Goal: Task Accomplishment & Management: Manage account settings

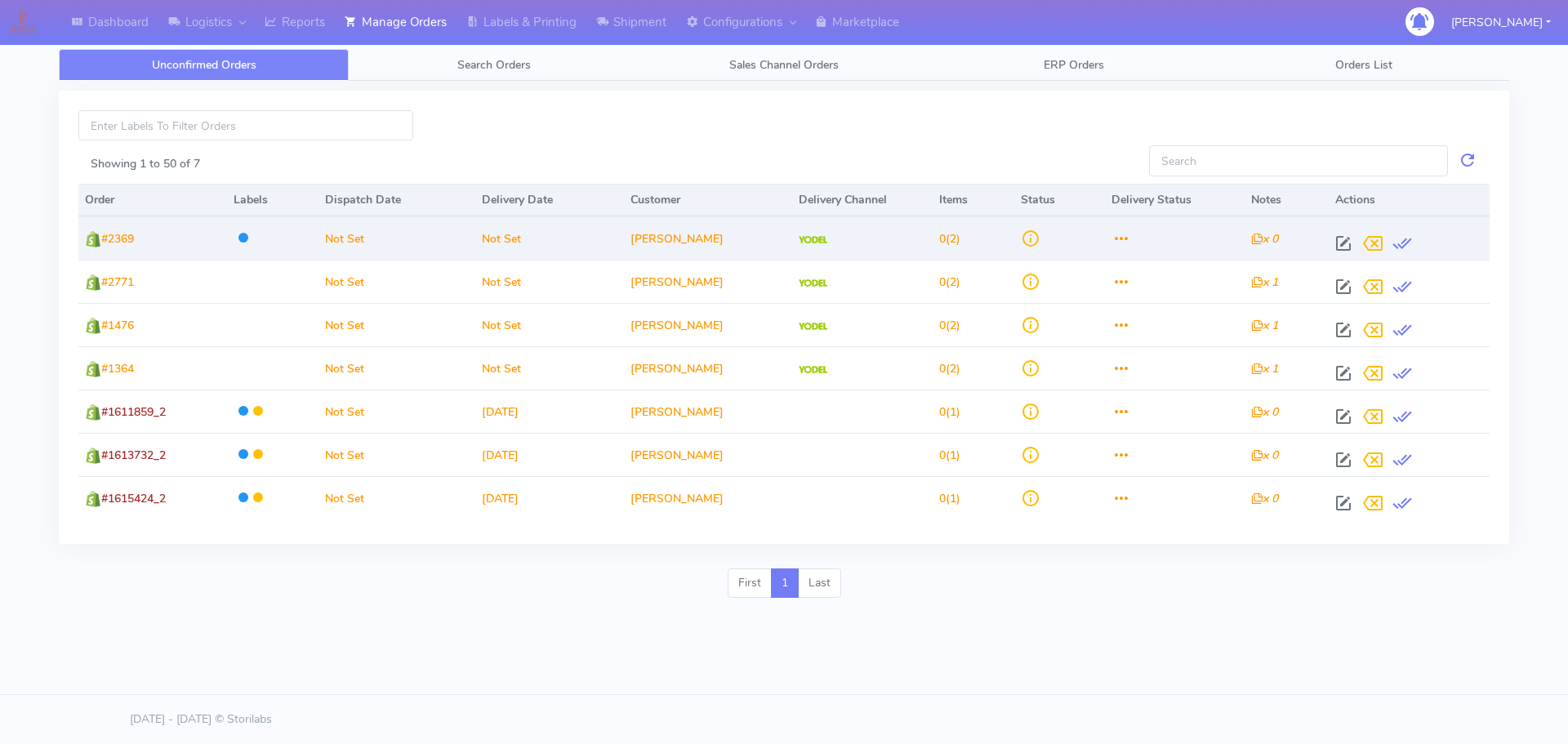
click at [1357, 223] on td at bounding box center [1409, 238] width 161 height 43
click at [1348, 239] on span at bounding box center [1343, 246] width 29 height 15
select select "5"
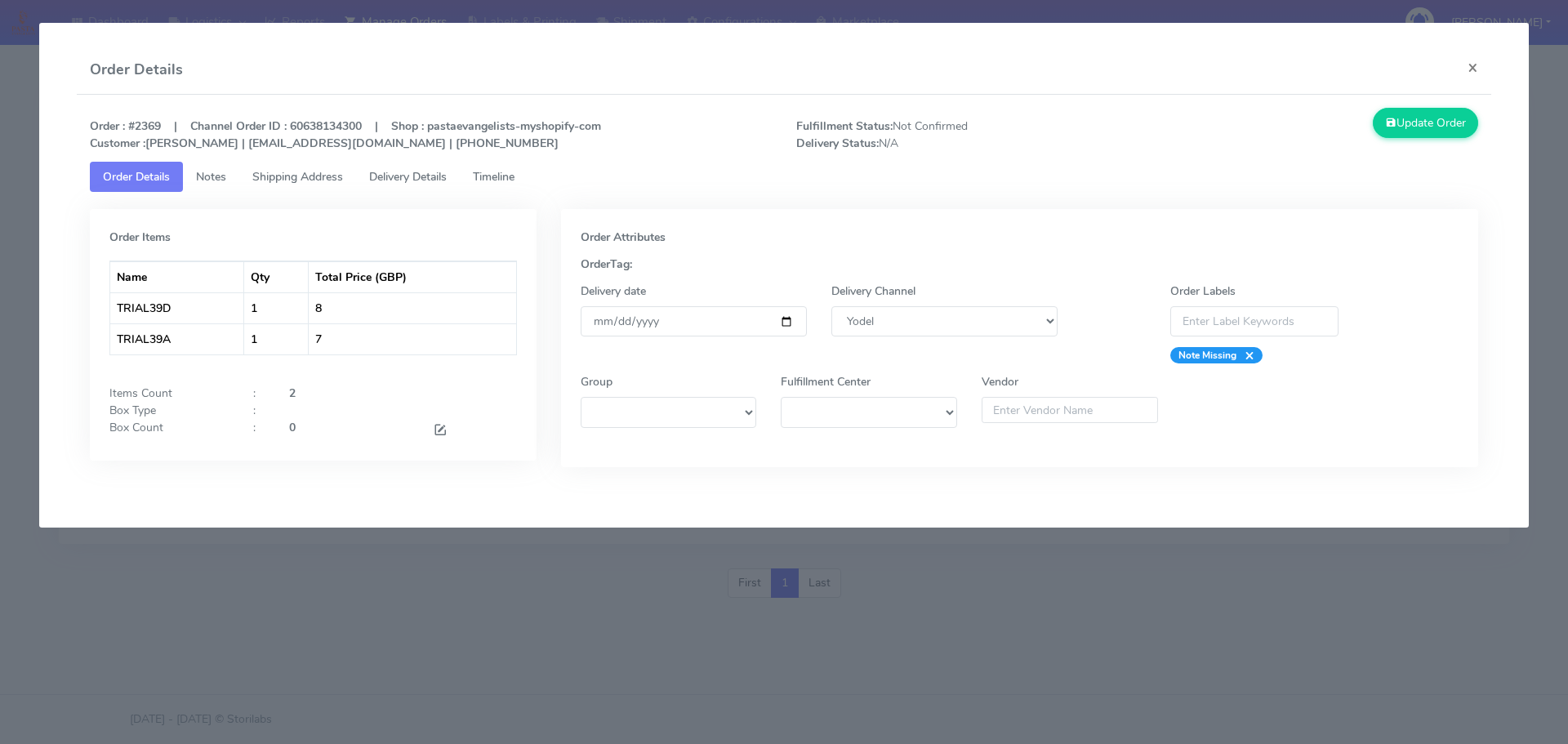
click at [1184, 579] on modal-container "Order Details × Order : #2369 | Channel Order ID : 60638134300 | Shop : pastaev…" at bounding box center [784, 372] width 1568 height 744
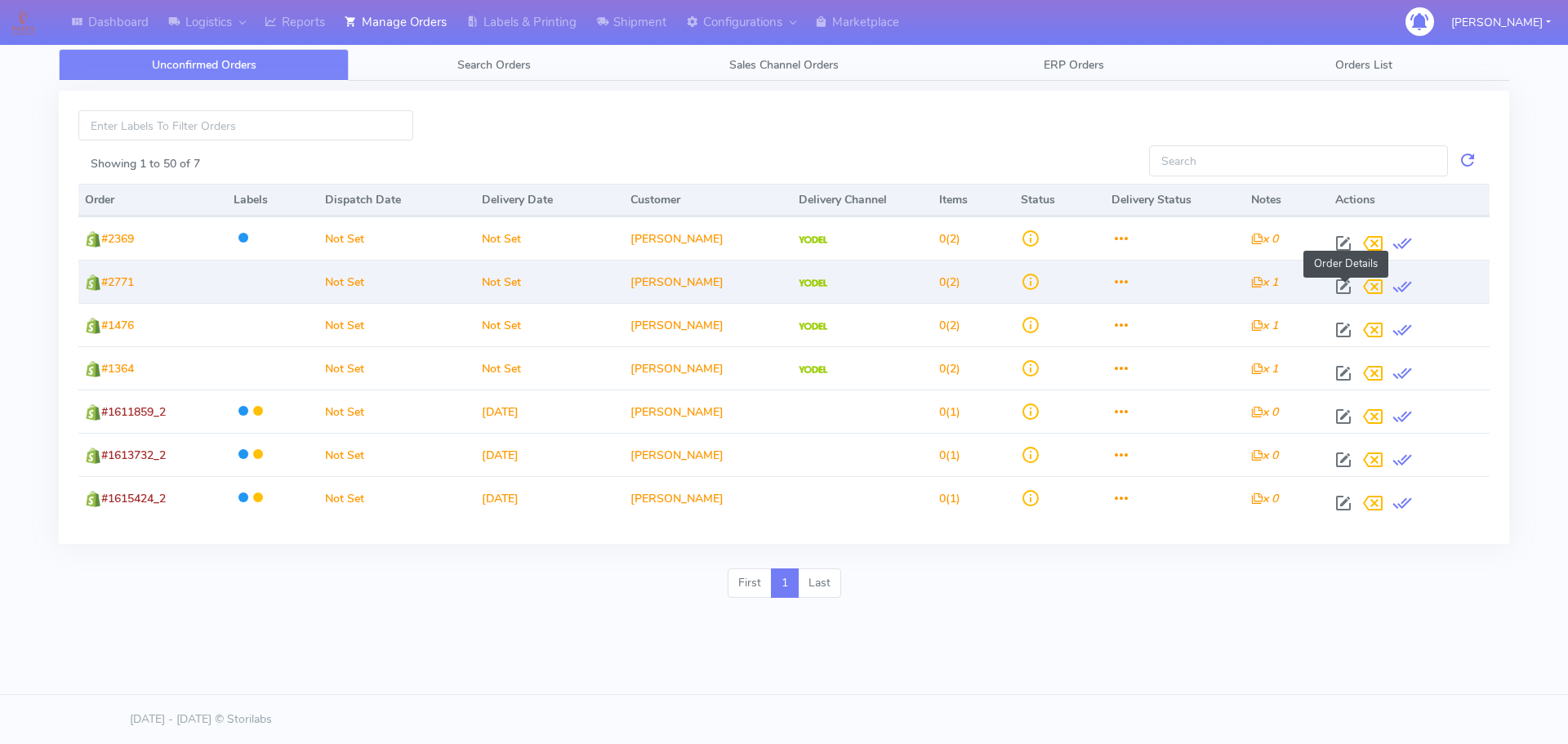
click at [1354, 287] on span at bounding box center [1343, 290] width 29 height 15
select select "5"
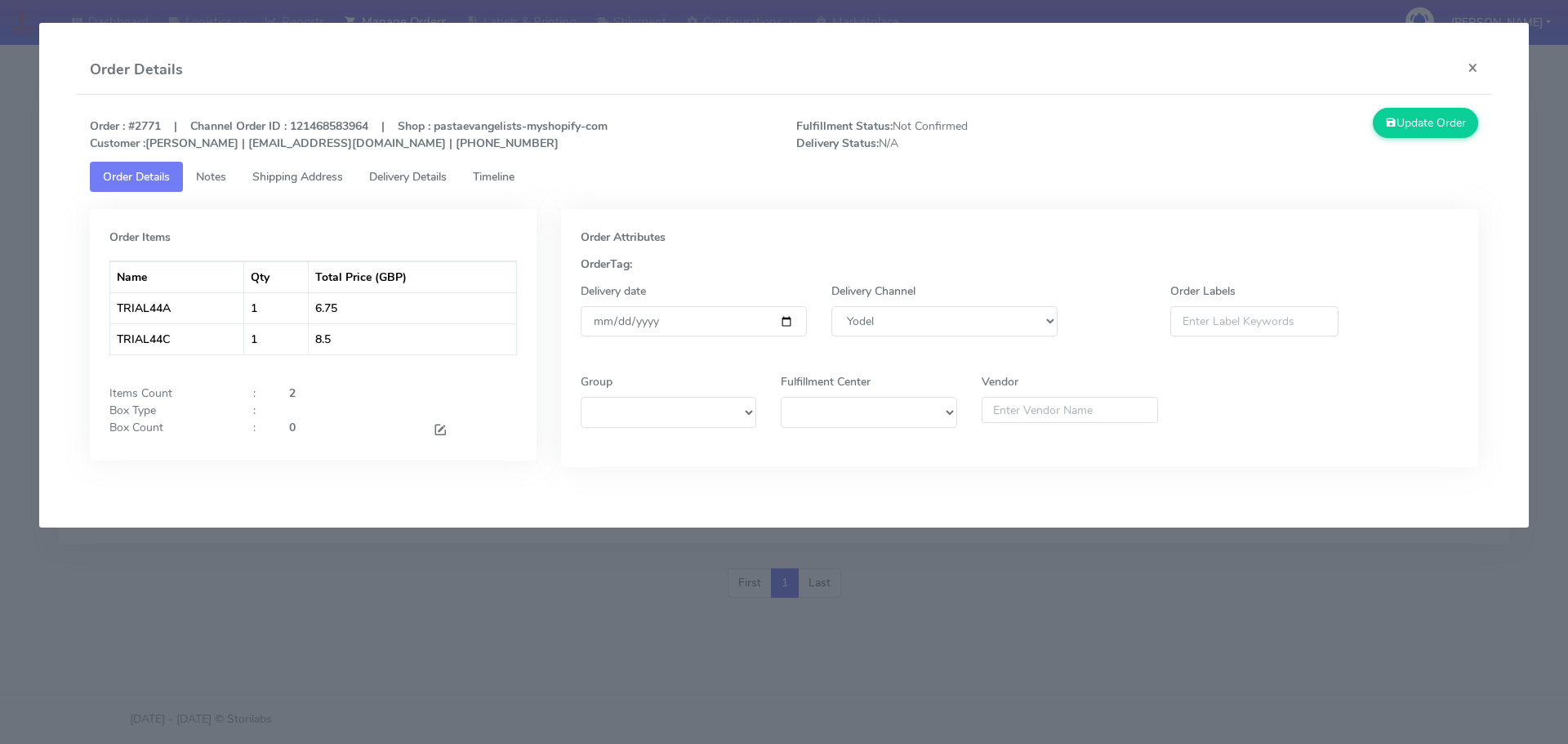
click at [982, 594] on modal-container "Order Details × Order : #2771 | Channel Order ID : 121468583964 | Shop : pastae…" at bounding box center [784, 372] width 1568 height 744
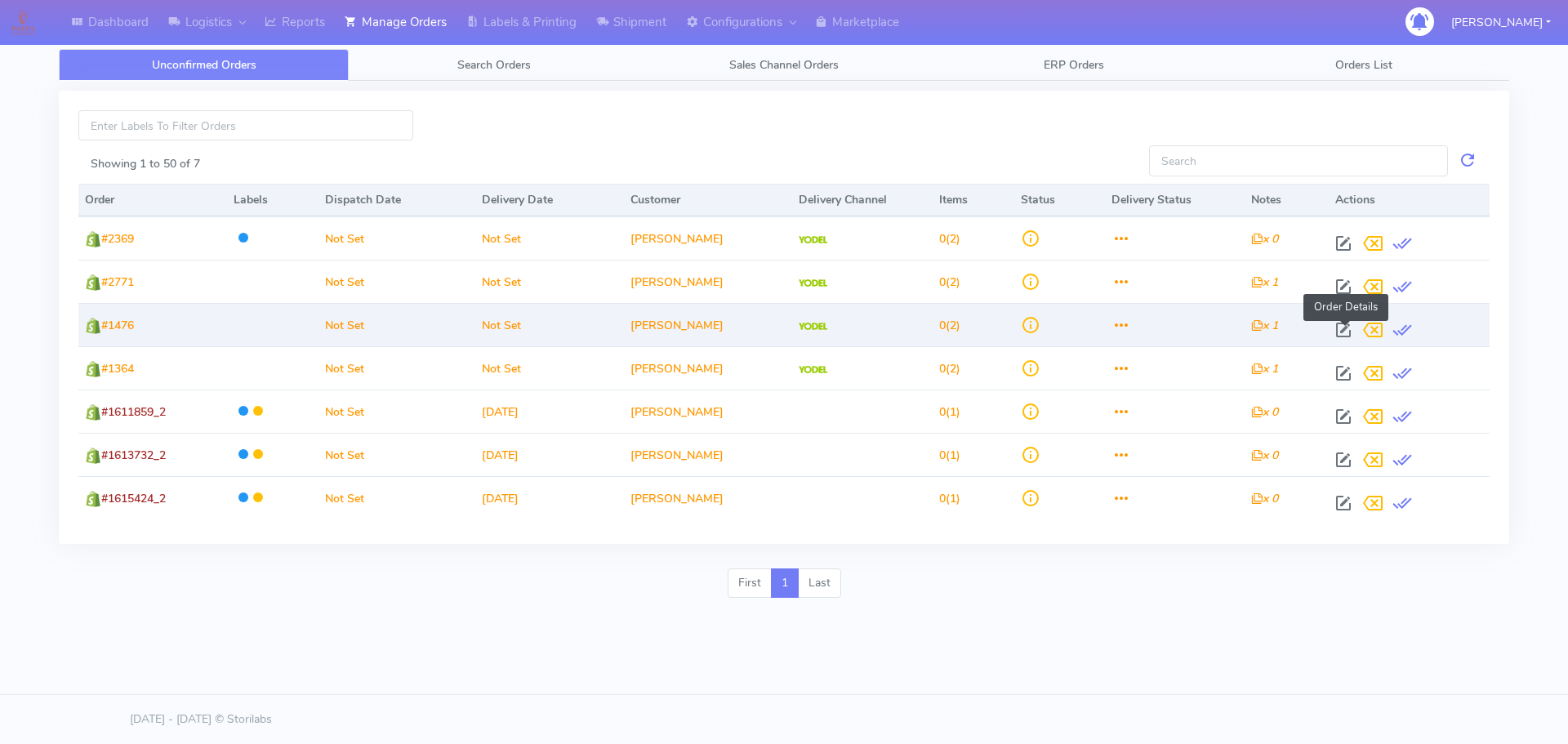
click at [1346, 334] on span at bounding box center [1343, 333] width 29 height 15
select select "5"
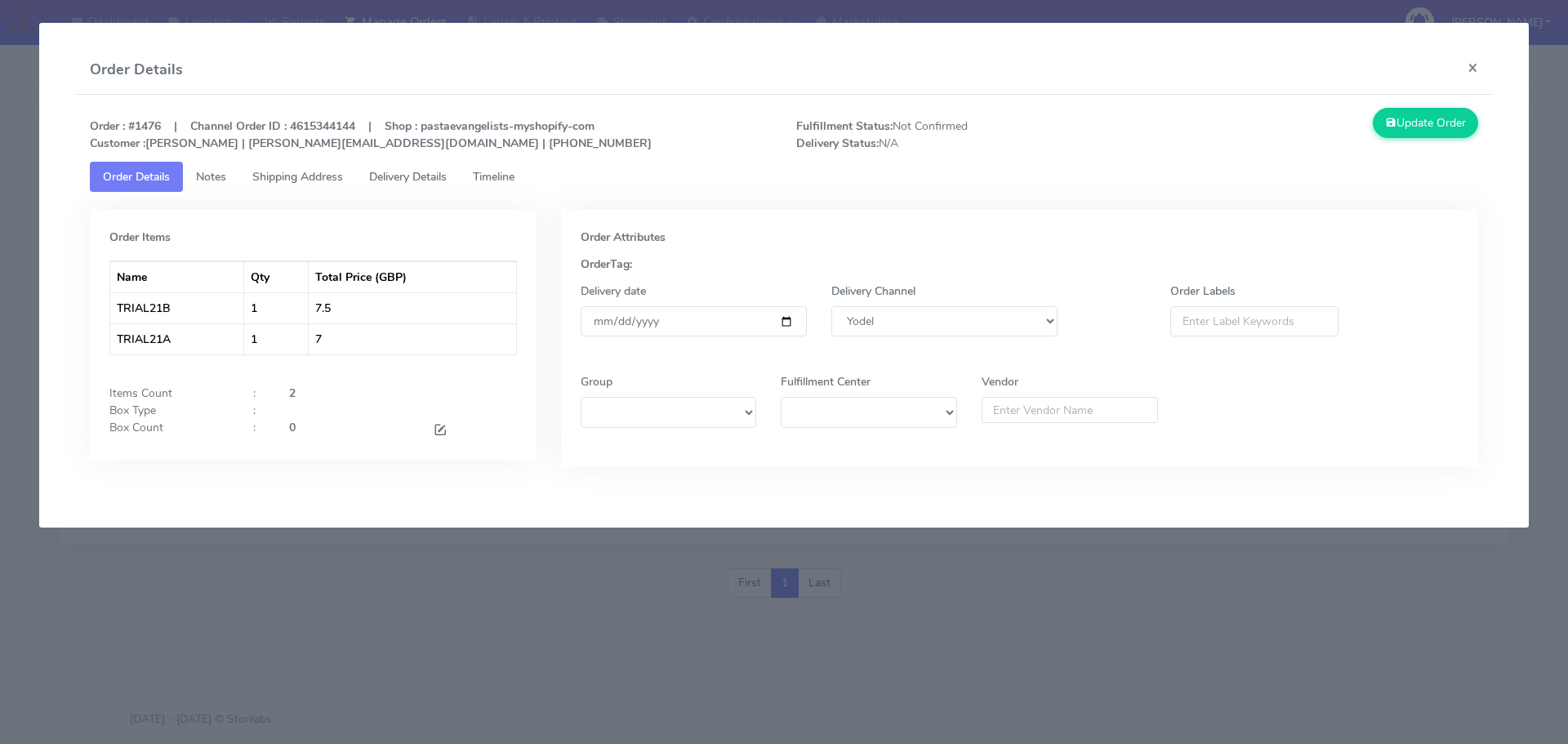
click at [1077, 646] on modal-container "Order Details × Order : #1476 | Channel Order ID : 4615344144 | Shop : pastaeva…" at bounding box center [784, 372] width 1568 height 744
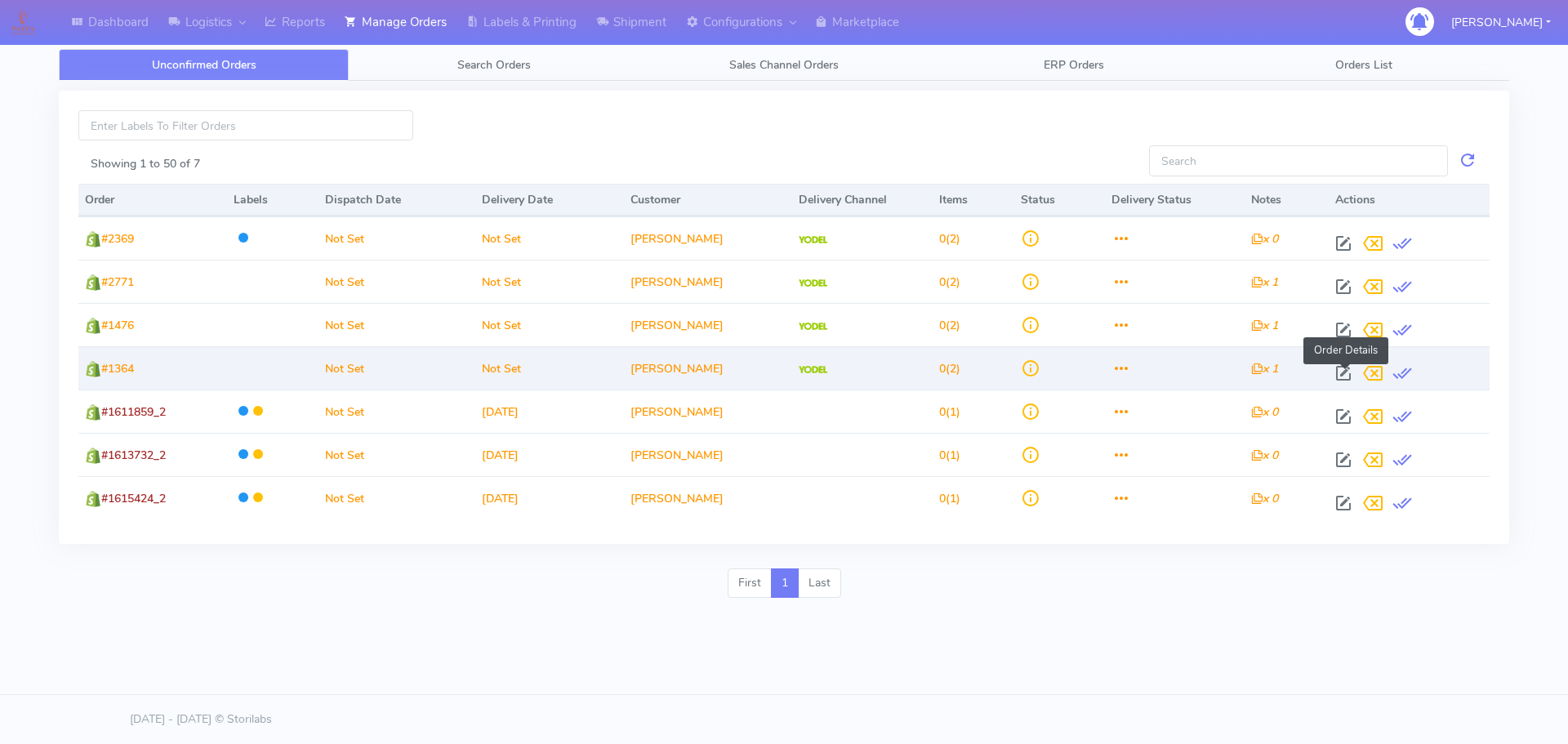
click at [1345, 376] on span at bounding box center [1343, 376] width 29 height 15
select select "5"
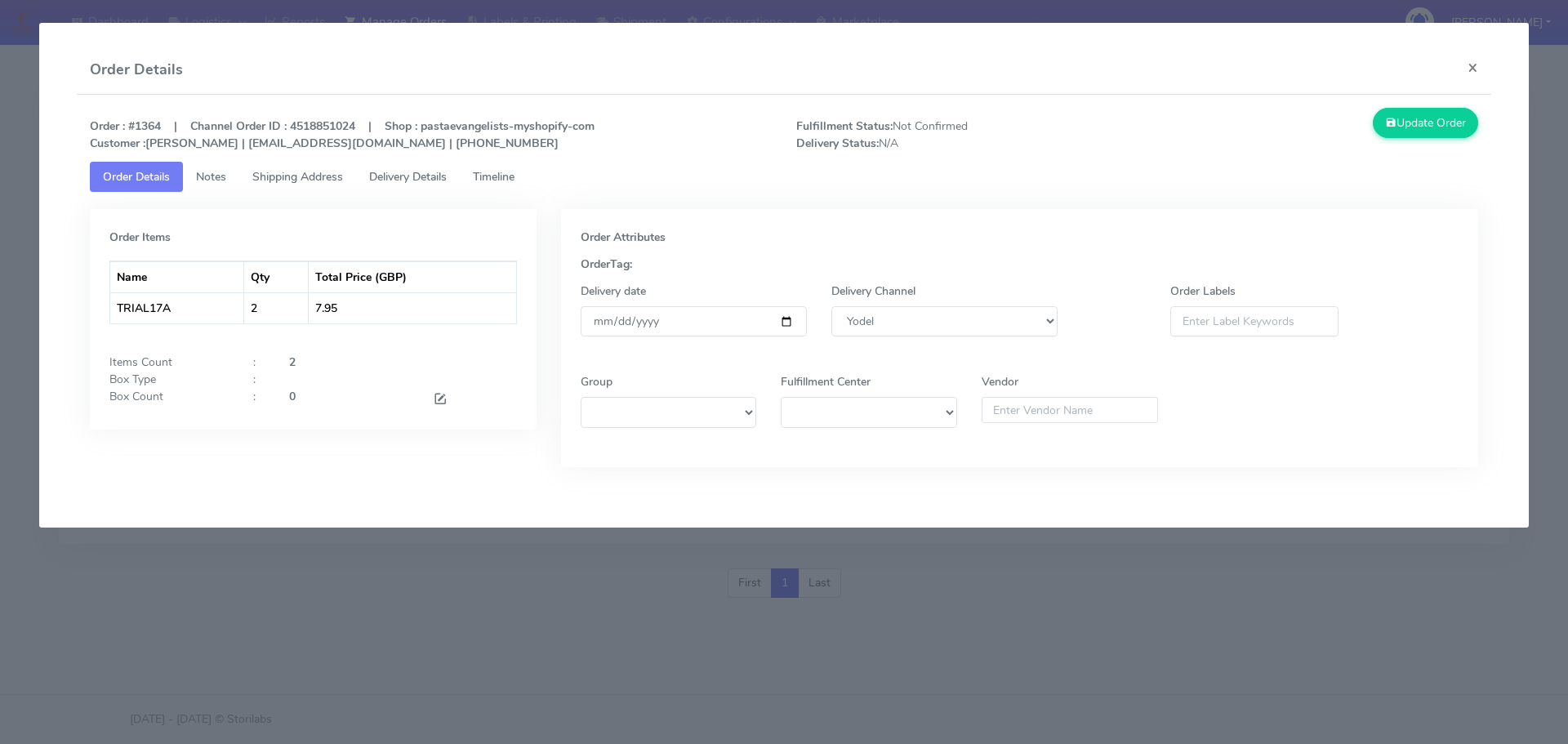
click at [1110, 631] on modal-container "Order Details × Order : #1364 | Channel Order ID : 4518851024 | Shop : pastaeva…" at bounding box center [784, 372] width 1568 height 744
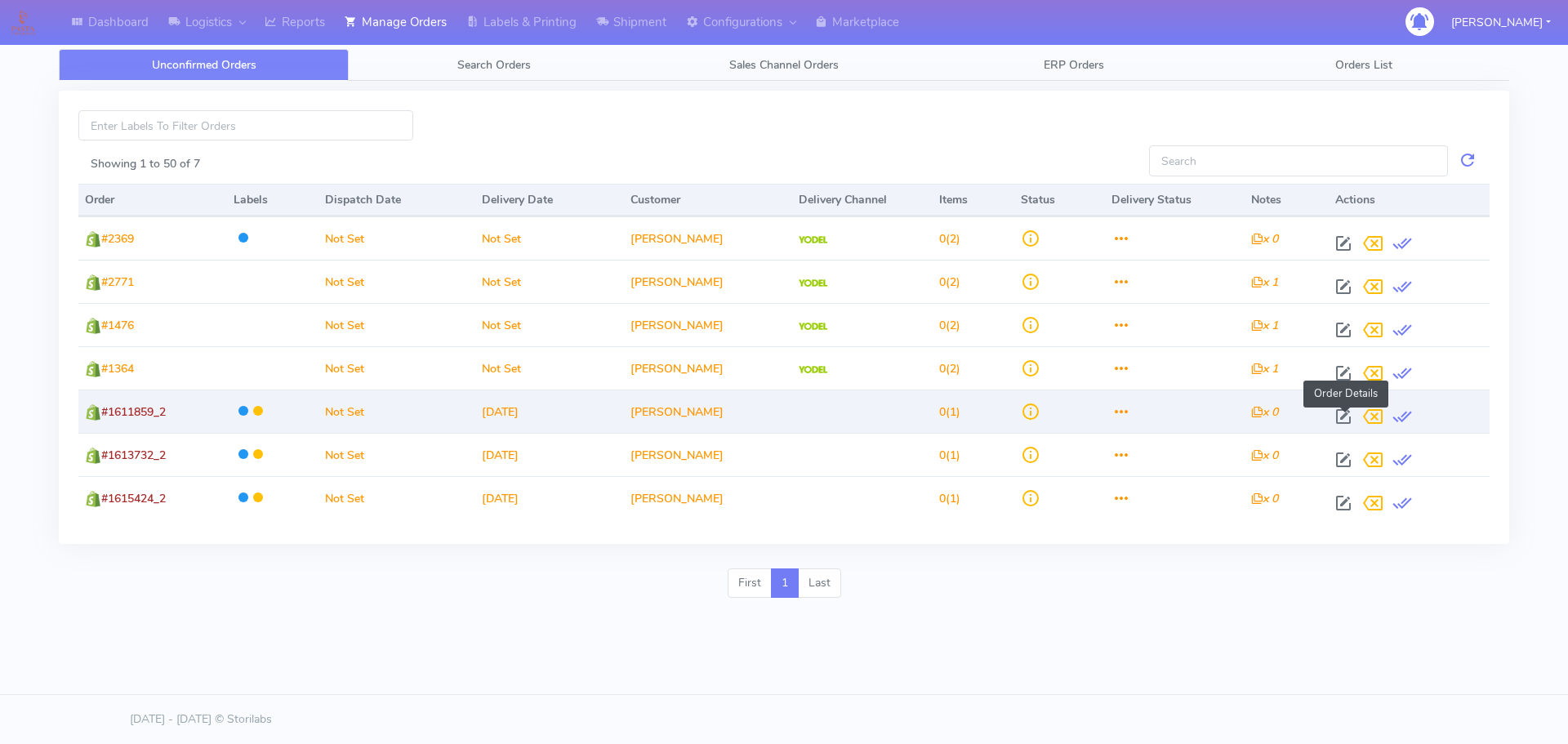
click at [1329, 401] on td "x 0" at bounding box center [1286, 411] width 84 height 43
click at [1345, 417] on span at bounding box center [1343, 419] width 29 height 15
select select
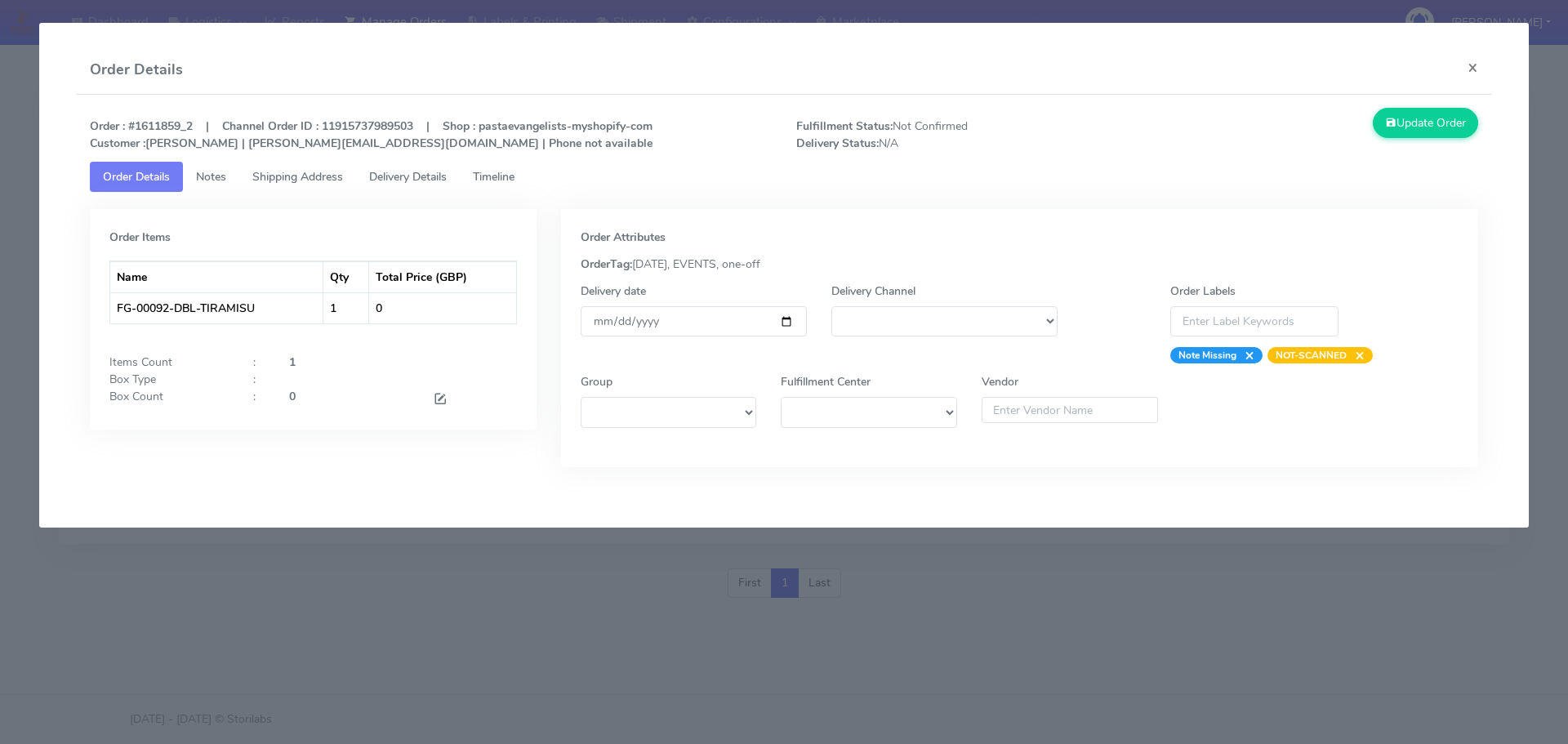
click at [1169, 599] on modal-container "Order Details × Order : #1611859_2 | Channel Order ID : 11915737989503 | Shop :…" at bounding box center [784, 372] width 1568 height 744
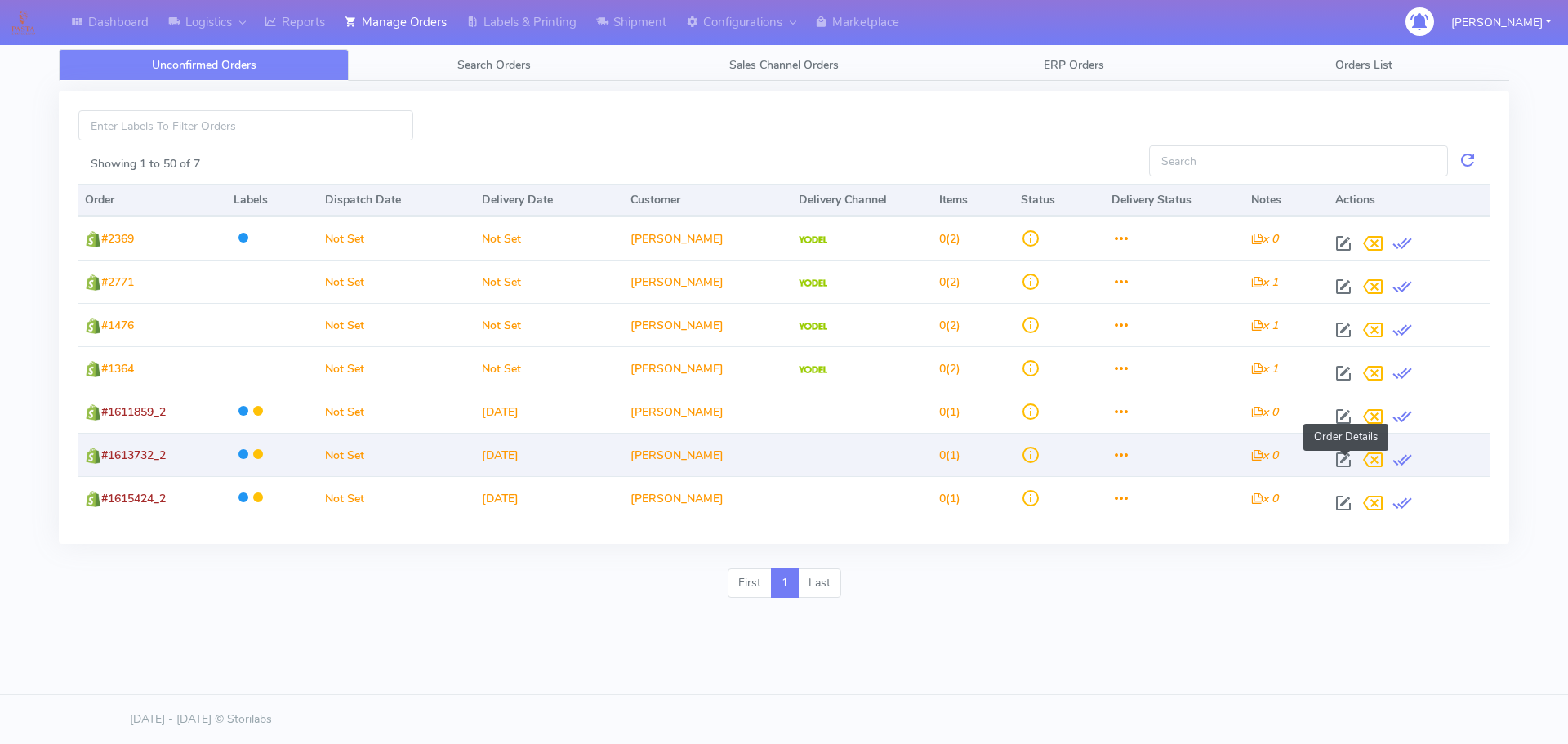
click at [1347, 463] on span at bounding box center [1343, 464] width 29 height 15
select select
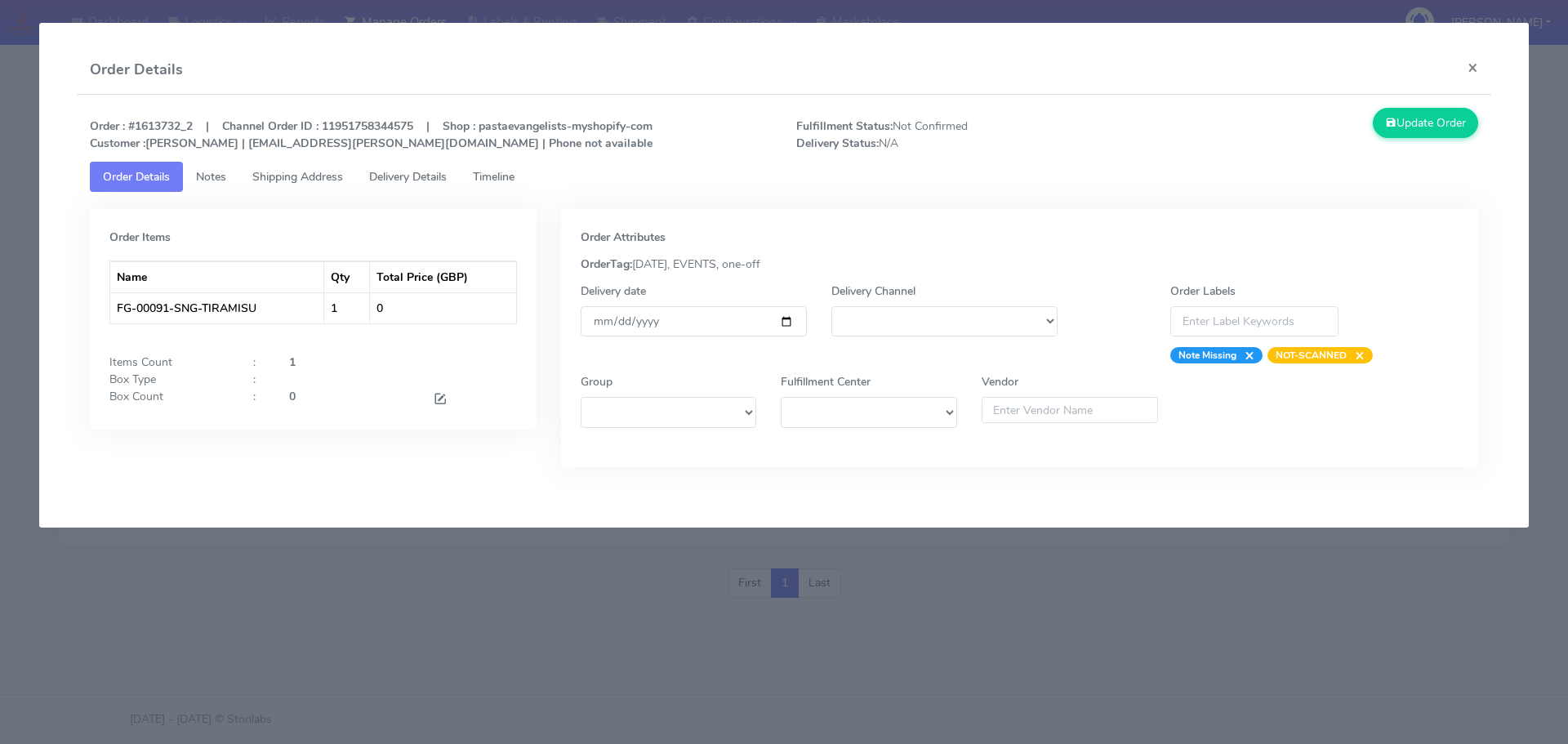
click at [1145, 615] on modal-container "Order Details × Order : #1613732_2 | Channel Order ID : 11951758344575 | Shop :…" at bounding box center [784, 372] width 1568 height 744
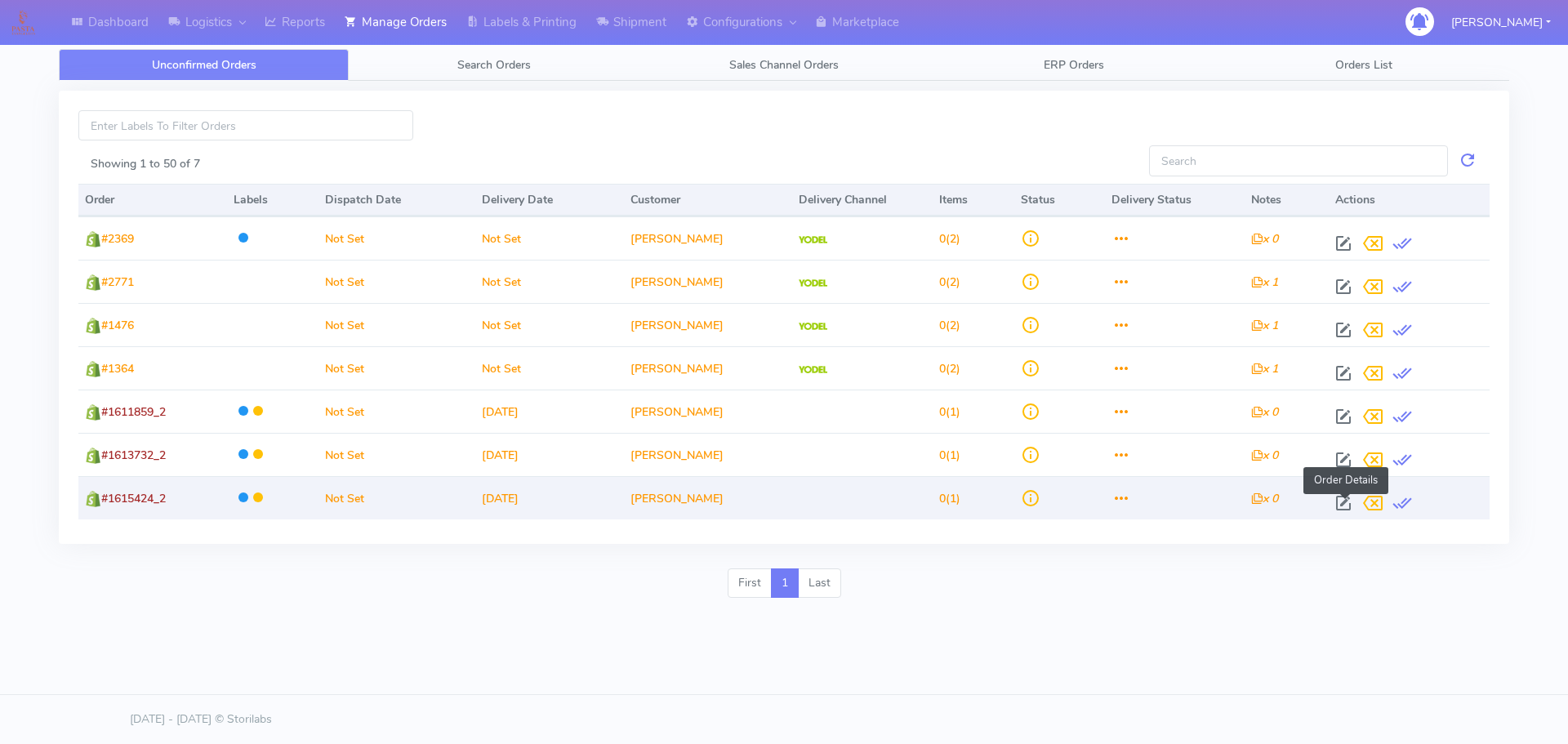
click at [1342, 514] on span at bounding box center [1343, 507] width 29 height 15
select select
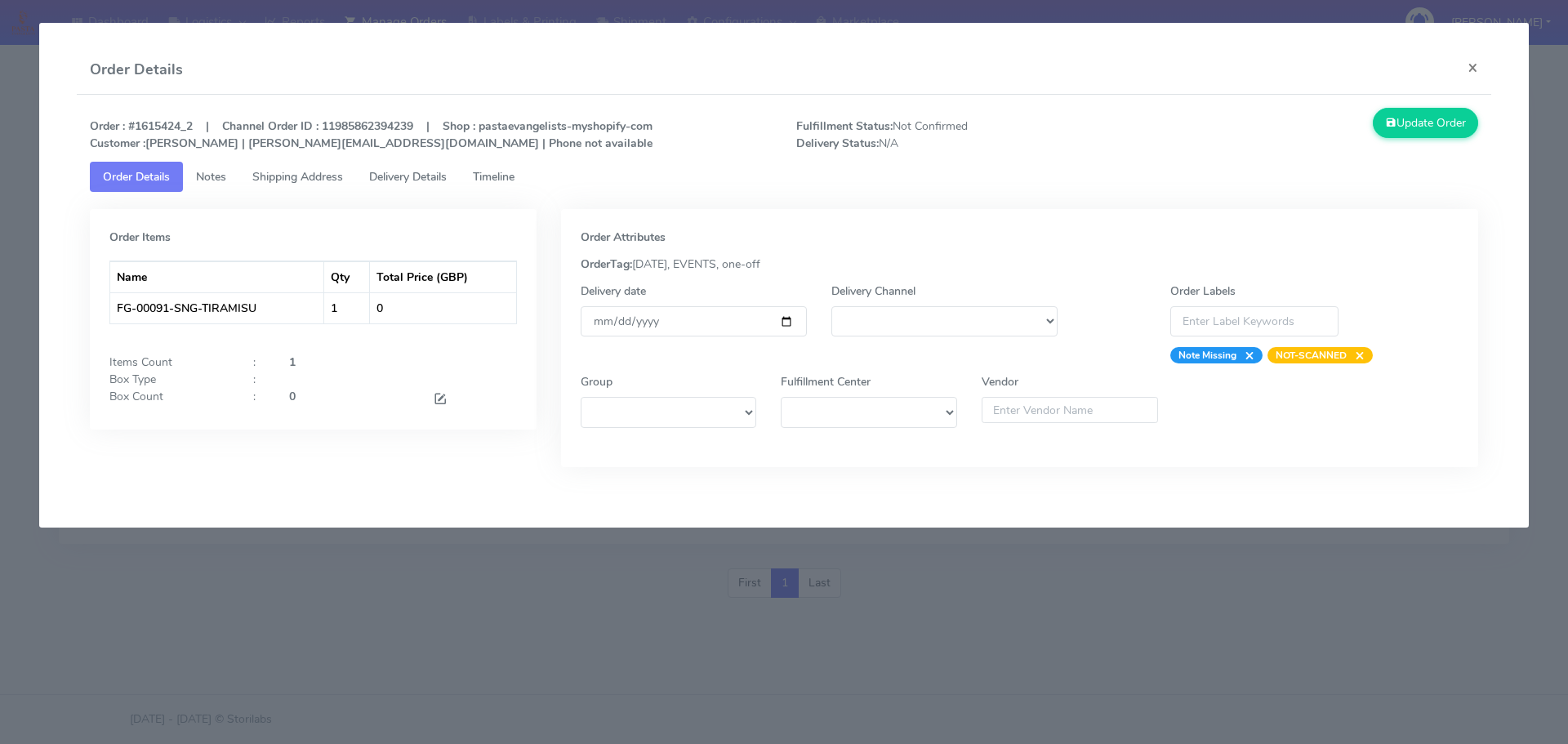
click at [964, 619] on modal-container "Order Details × Order : #1615424_2 | Channel Order ID : 11985862394239 | Shop :…" at bounding box center [784, 372] width 1568 height 744
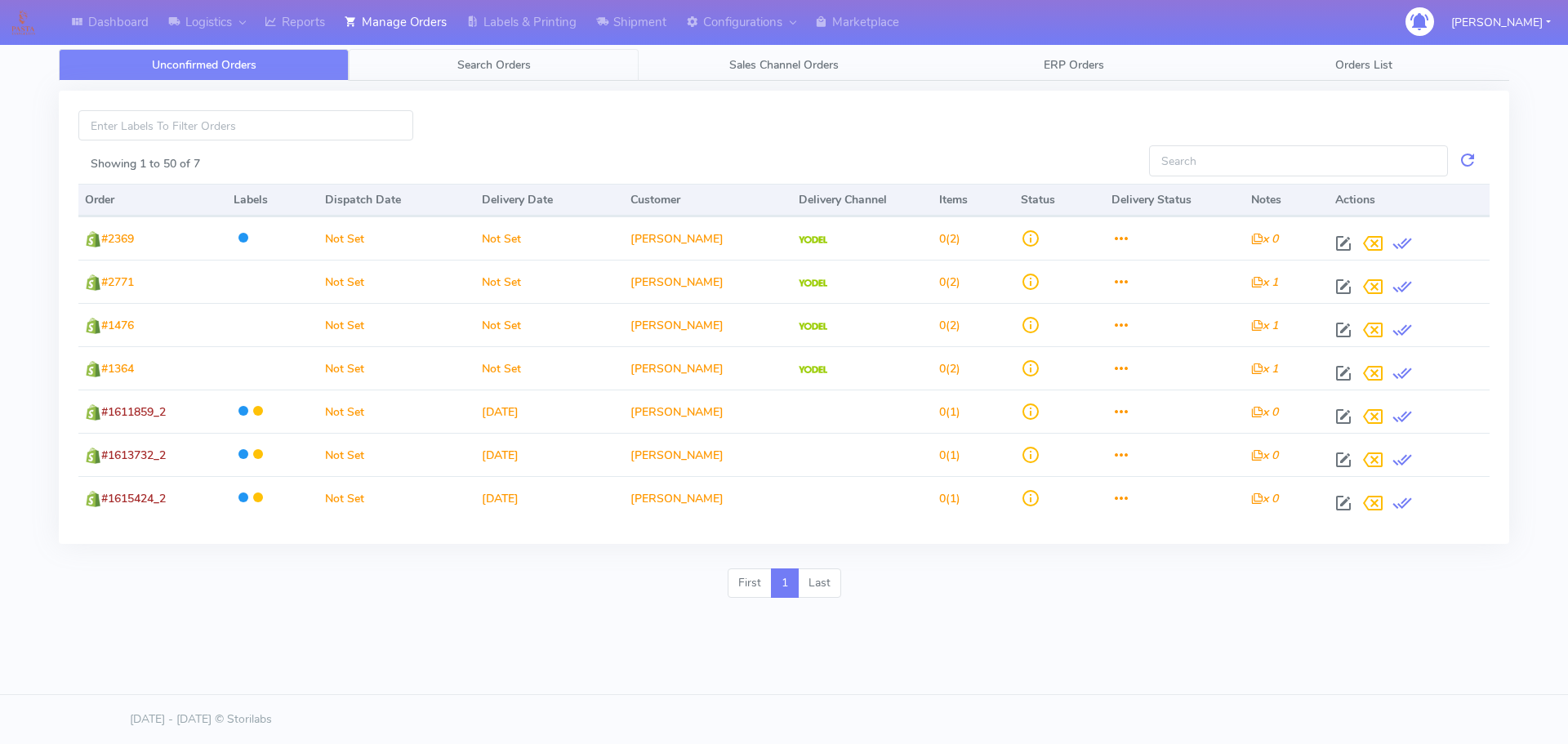
click at [517, 70] on span "Search Orders" at bounding box center [494, 65] width 73 height 15
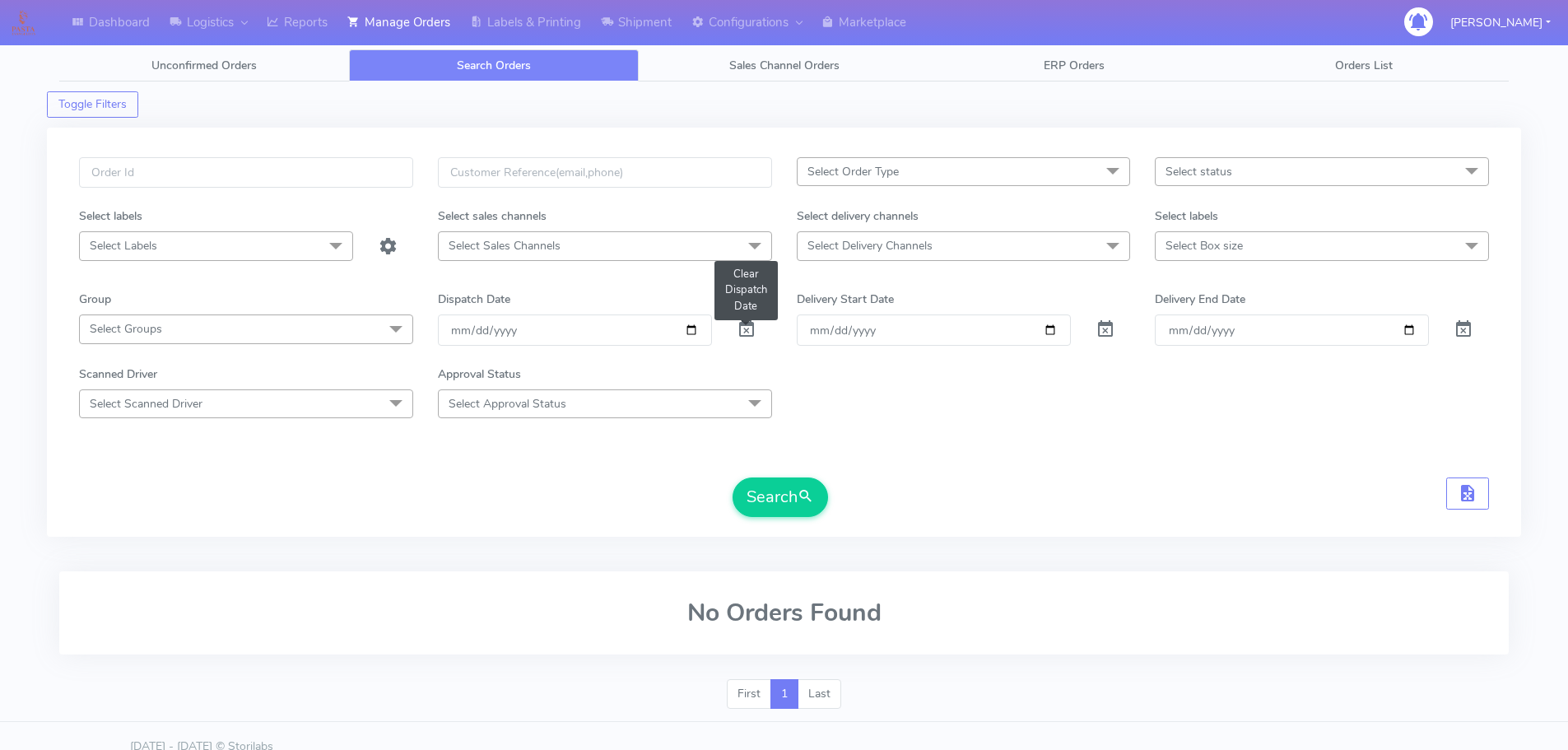
click at [747, 325] on span at bounding box center [746, 333] width 20 height 15
